Goal: Information Seeking & Learning: Learn about a topic

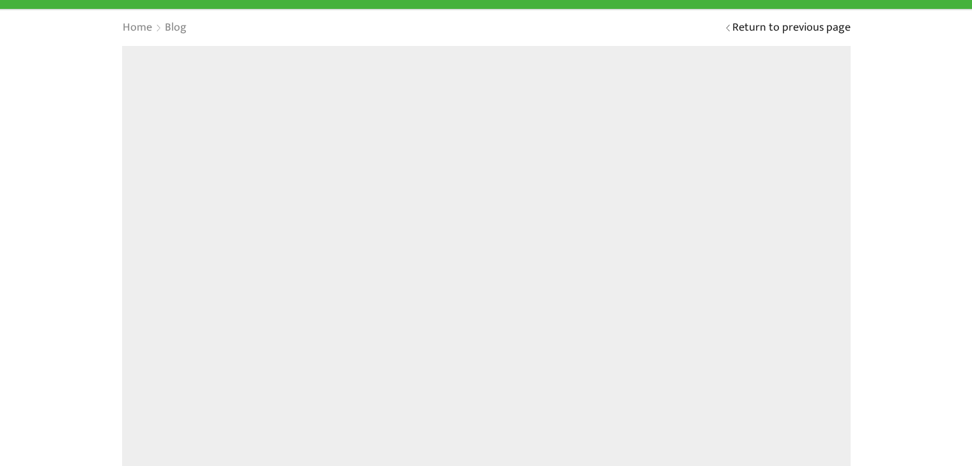
scroll to position [105, 0]
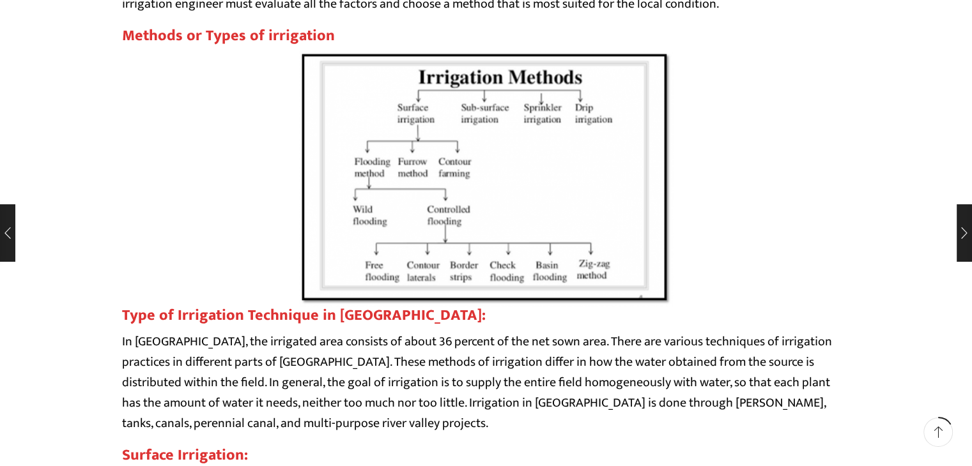
scroll to position [1015, 0]
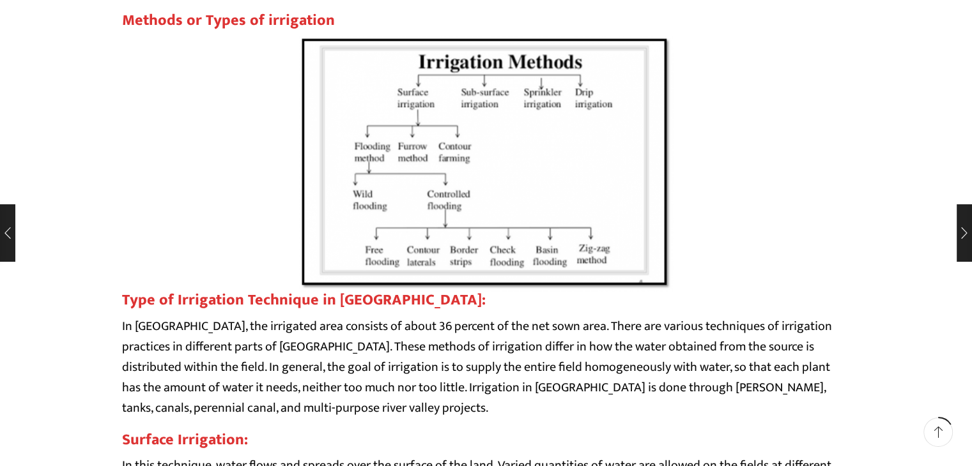
click at [550, 187] on img at bounding box center [486, 164] width 374 height 256
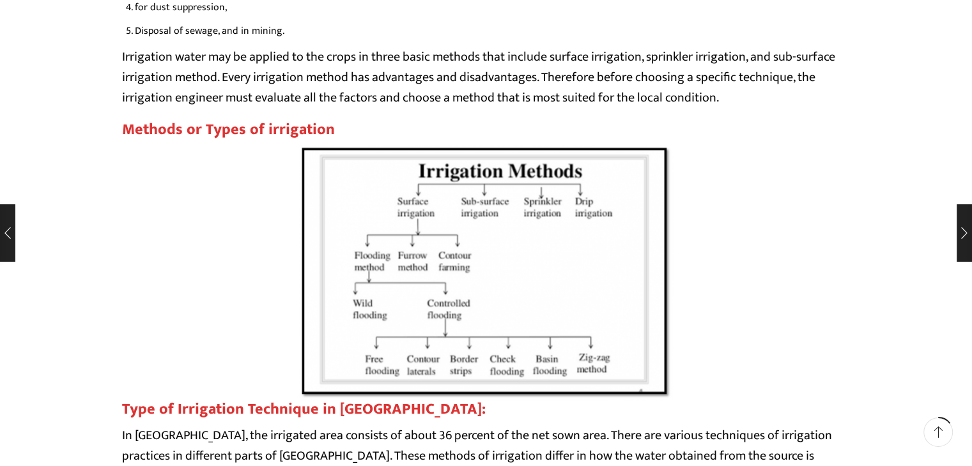
scroll to position [921, 0]
